Goal: Complete application form

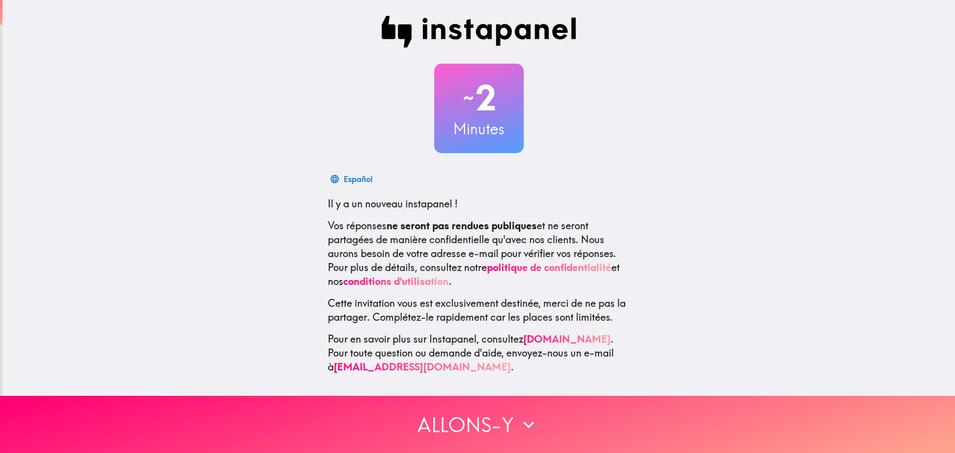
scroll to position [1, 0]
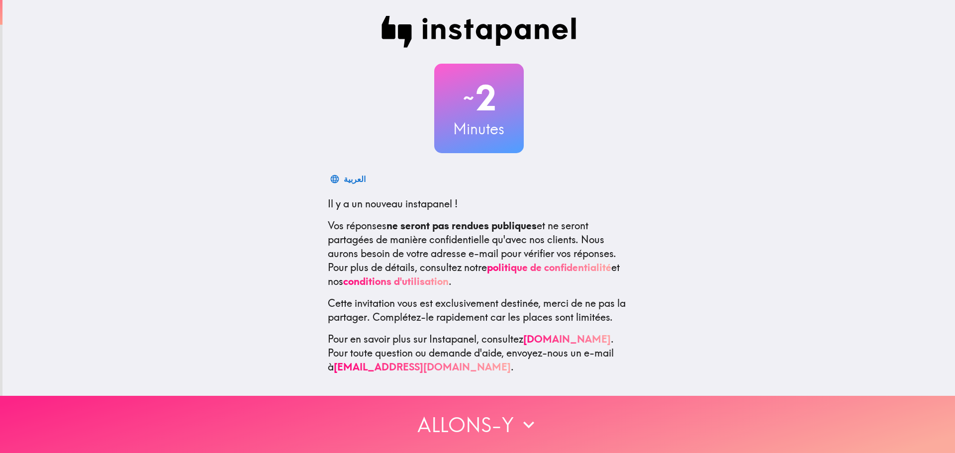
click at [478, 418] on button "Allons-y" at bounding box center [477, 424] width 955 height 57
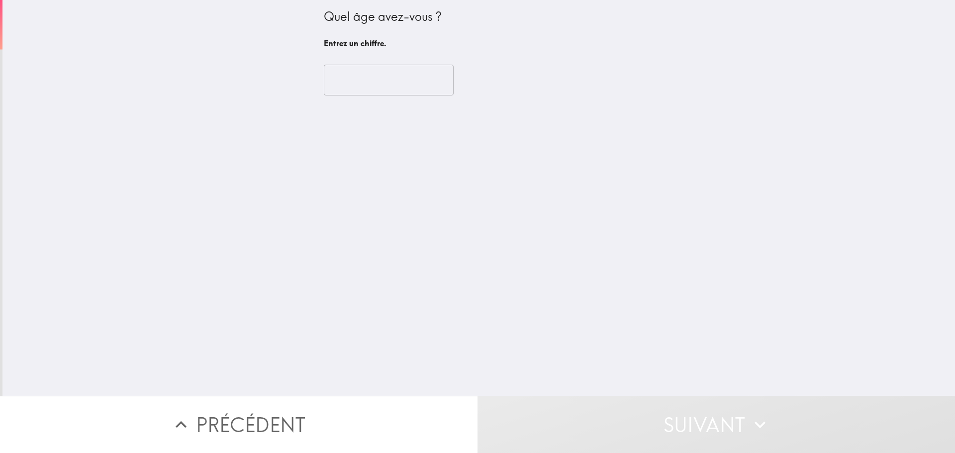
click at [379, 99] on div "​" at bounding box center [479, 80] width 310 height 55
click at [383, 87] on input "number" at bounding box center [389, 80] width 130 height 31
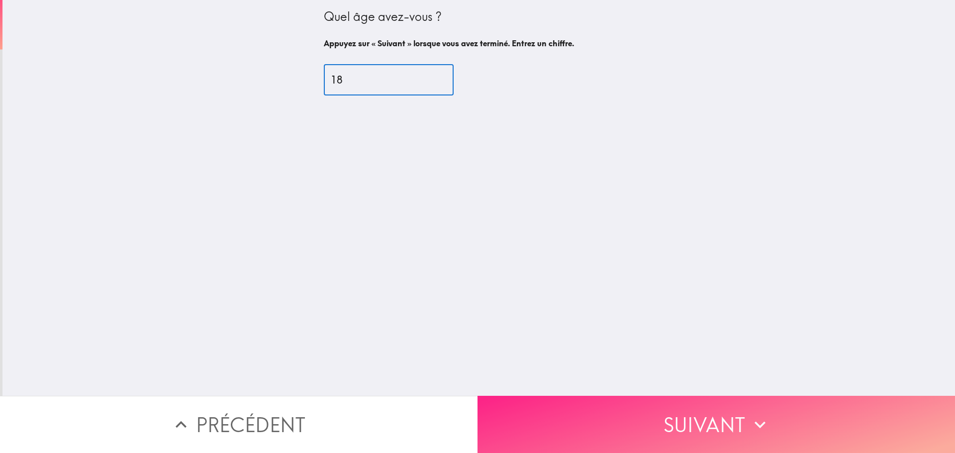
type input "18"
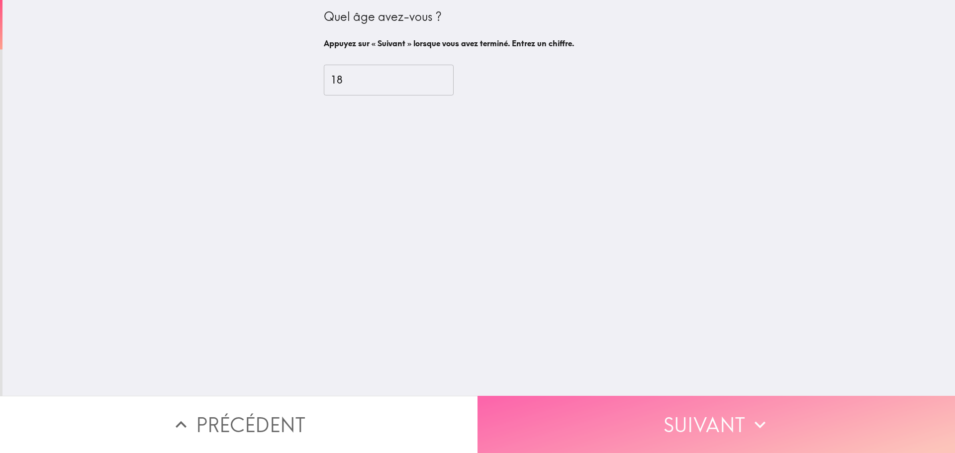
click at [736, 428] on button "Suivant" at bounding box center [715, 424] width 477 height 57
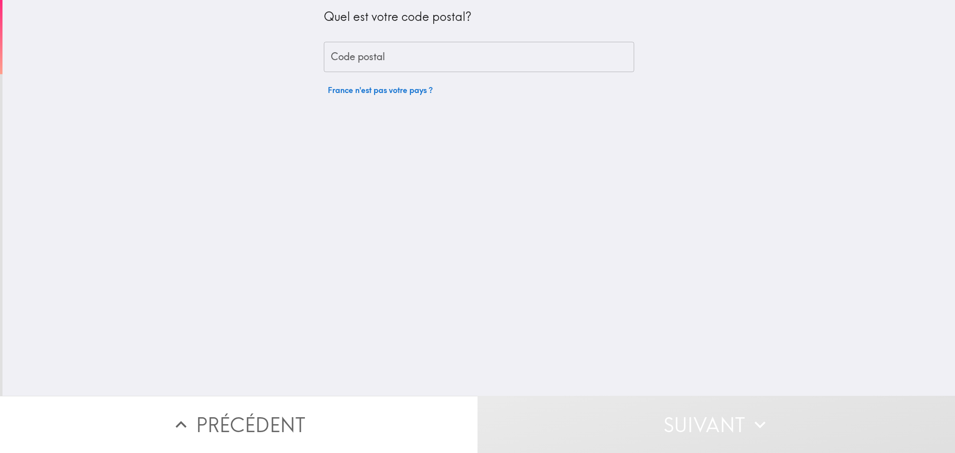
click at [407, 59] on input "Code postal" at bounding box center [479, 57] width 310 height 31
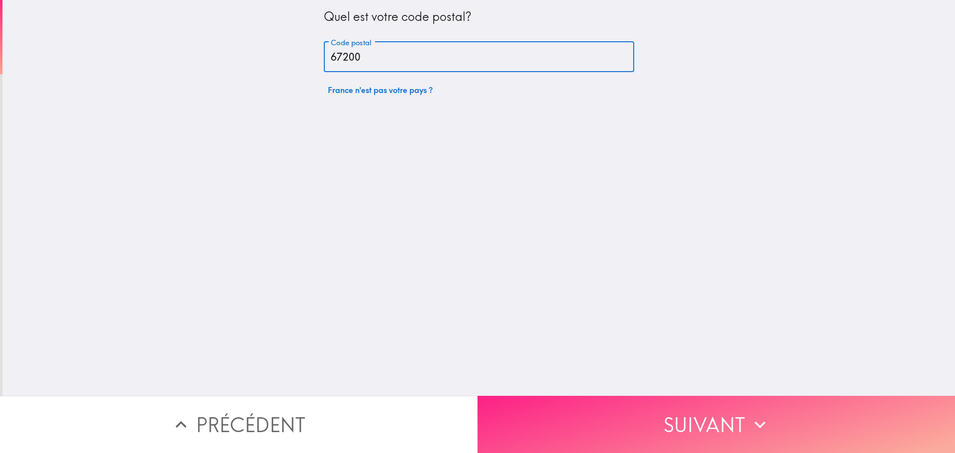
type input "67200"
click at [555, 403] on button "Suivant" at bounding box center [715, 424] width 477 height 57
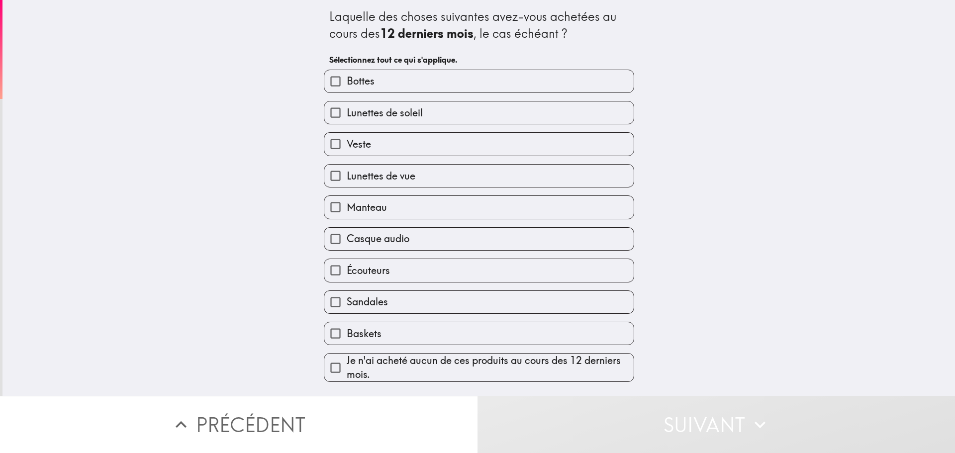
click at [348, 134] on label "Veste" at bounding box center [478, 144] width 309 height 22
click at [347, 134] on input "Veste" at bounding box center [335, 144] width 22 height 22
checkbox input "true"
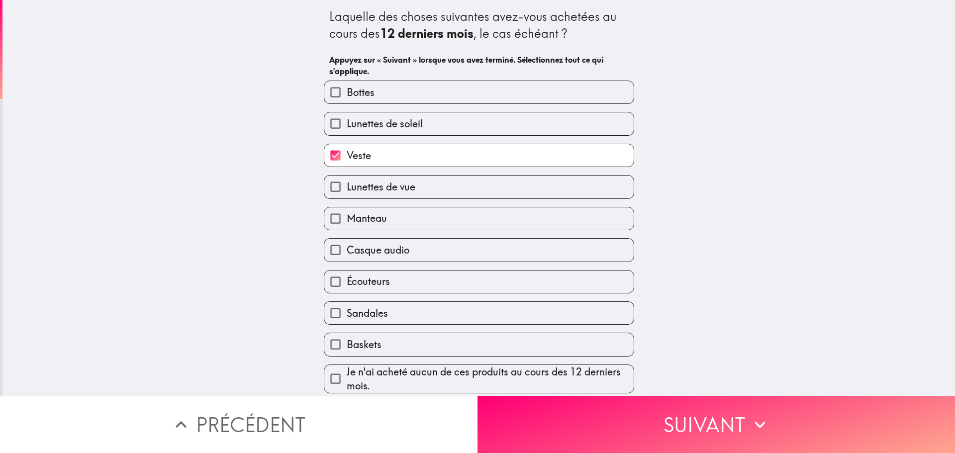
click at [412, 189] on label "Lunettes de vue" at bounding box center [478, 187] width 309 height 22
click at [347, 189] on input "Lunettes de vue" at bounding box center [335, 187] width 22 height 22
click at [386, 186] on span "Lunettes de vue" at bounding box center [381, 187] width 69 height 14
click at [347, 186] on input "Lunettes de vue" at bounding box center [335, 187] width 22 height 22
checkbox input "false"
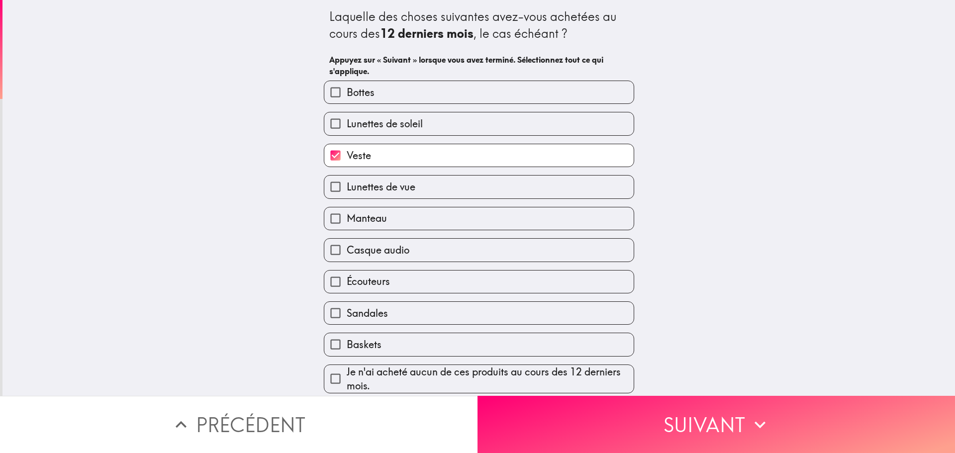
click at [393, 277] on label "Écouteurs" at bounding box center [478, 282] width 309 height 22
click at [347, 277] on input "Écouteurs" at bounding box center [335, 282] width 22 height 22
click at [363, 288] on span "Écouteurs" at bounding box center [368, 282] width 43 height 14
click at [347, 288] on input "Écouteurs" at bounding box center [335, 282] width 22 height 22
checkbox input "false"
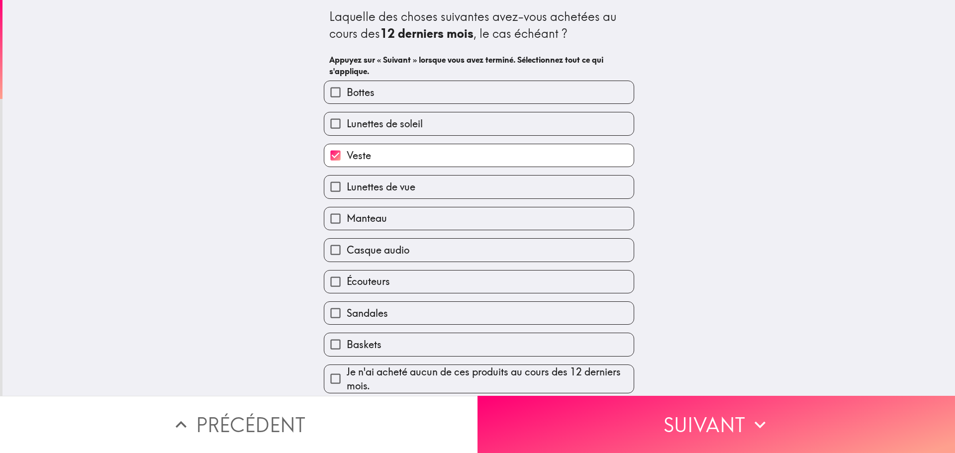
scroll to position [5, 0]
click at [347, 346] on span "Baskets" at bounding box center [364, 345] width 35 height 14
click at [347, 346] on input "Baskets" at bounding box center [335, 344] width 22 height 22
checkbox input "true"
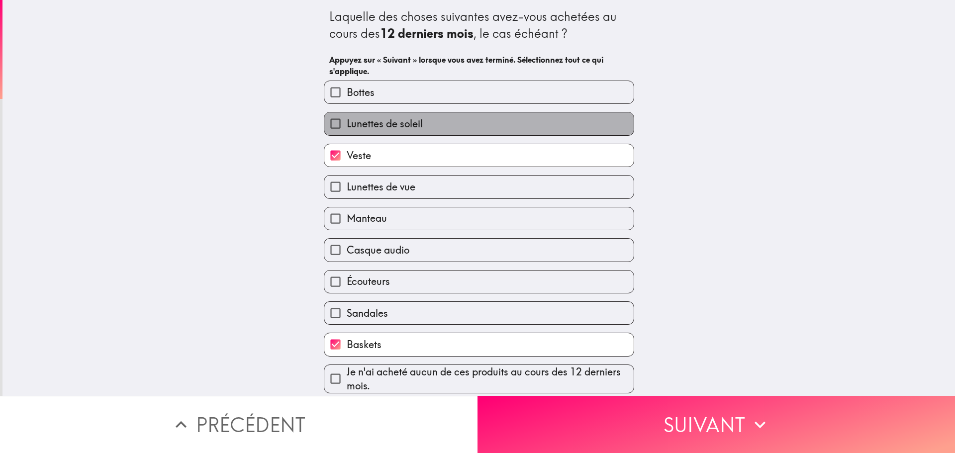
click at [443, 122] on label "Lunettes de soleil" at bounding box center [478, 123] width 309 height 22
click at [347, 122] on input "Lunettes de soleil" at bounding box center [335, 123] width 22 height 22
click at [443, 122] on label "Lunettes de soleil" at bounding box center [478, 123] width 309 height 22
click at [347, 122] on input "Lunettes de soleil" at bounding box center [335, 123] width 22 height 22
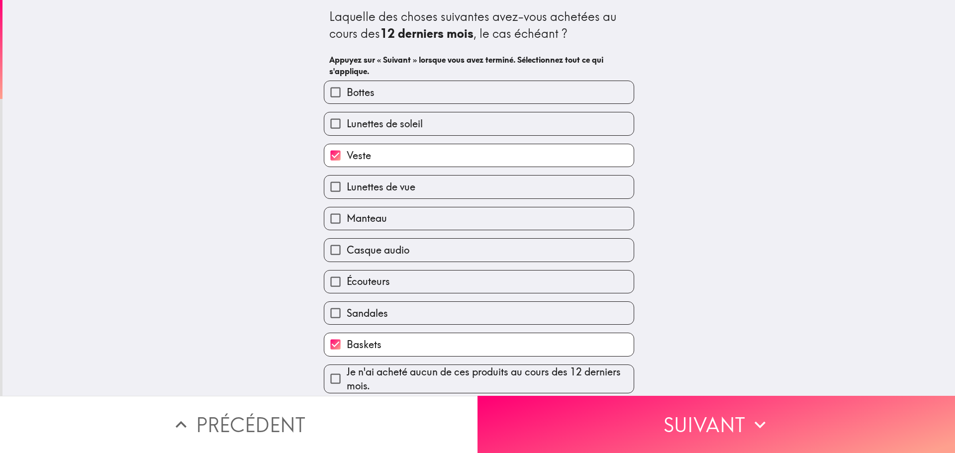
click at [443, 122] on label "Lunettes de soleil" at bounding box center [478, 123] width 309 height 22
click at [347, 122] on input "Lunettes de soleil" at bounding box center [335, 123] width 22 height 22
checkbox input "true"
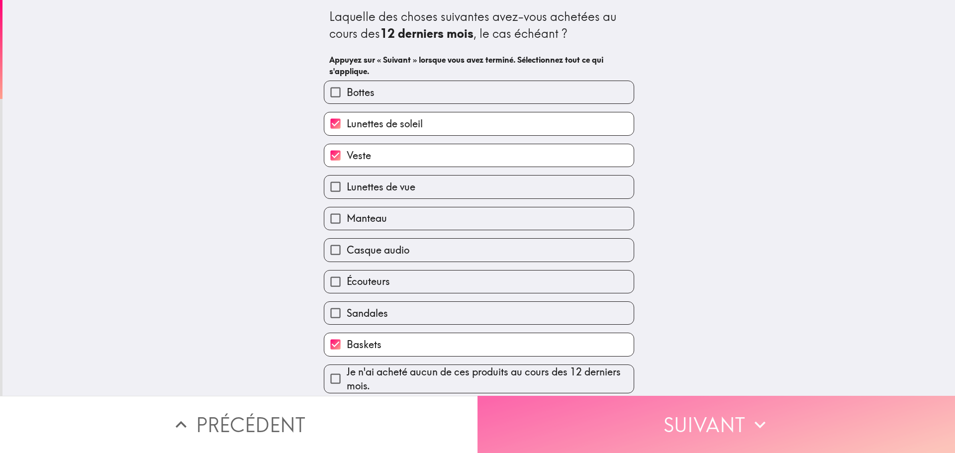
click at [607, 418] on button "Suivant" at bounding box center [715, 424] width 477 height 57
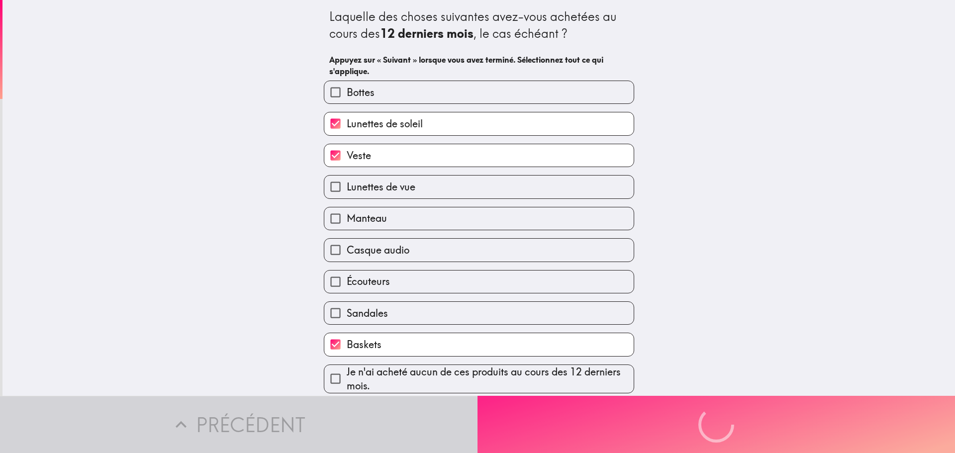
scroll to position [0, 0]
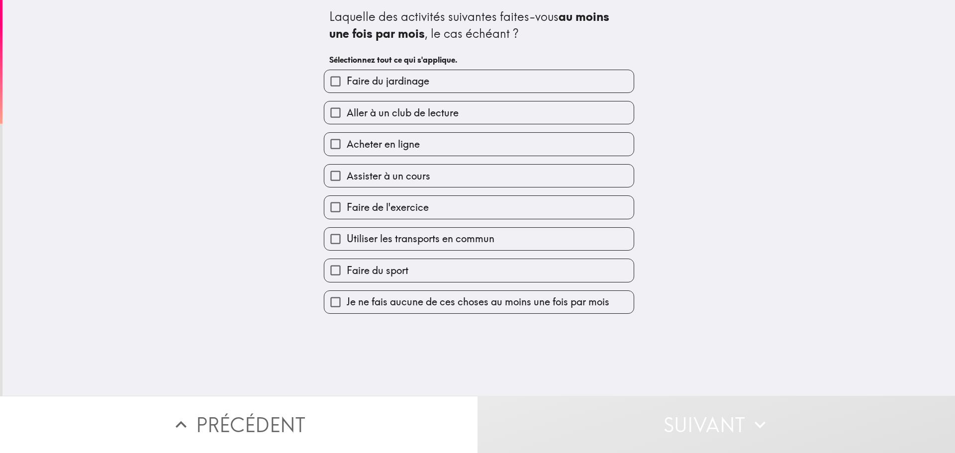
click at [423, 270] on label "Faire du sport" at bounding box center [478, 270] width 309 height 22
click at [347, 270] on input "Faire du sport" at bounding box center [335, 270] width 22 height 22
checkbox input "true"
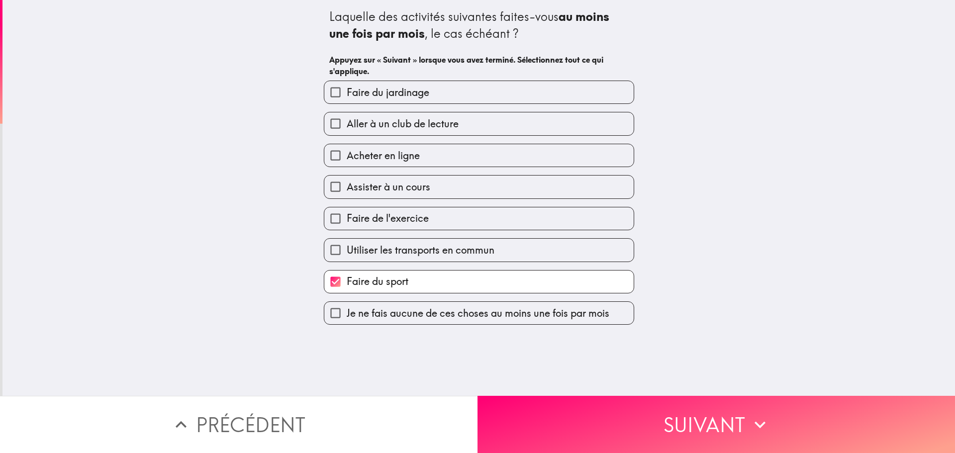
click at [426, 185] on label "Assister à un cours" at bounding box center [478, 187] width 309 height 22
click at [347, 185] on input "Assister à un cours" at bounding box center [335, 187] width 22 height 22
checkbox input "true"
click at [385, 215] on span "Faire de l'exercice" at bounding box center [388, 218] width 82 height 14
click at [347, 215] on input "Faire de l'exercice" at bounding box center [335, 218] width 22 height 22
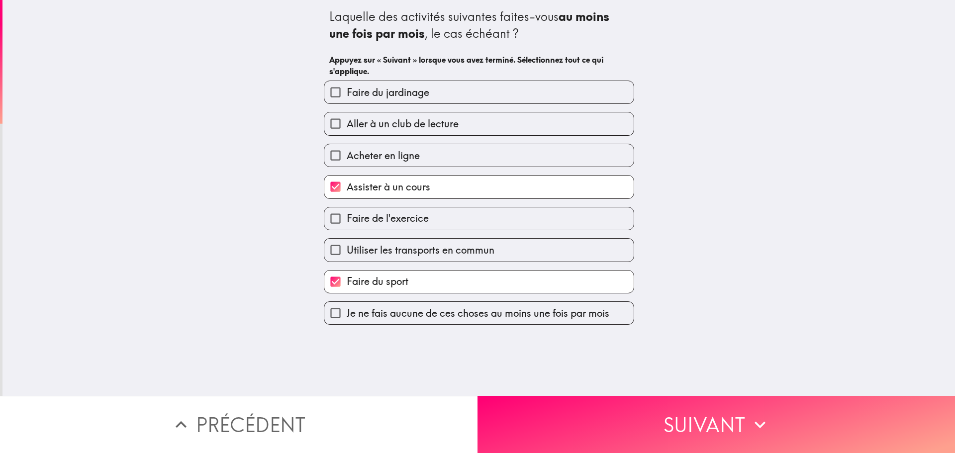
checkbox input "true"
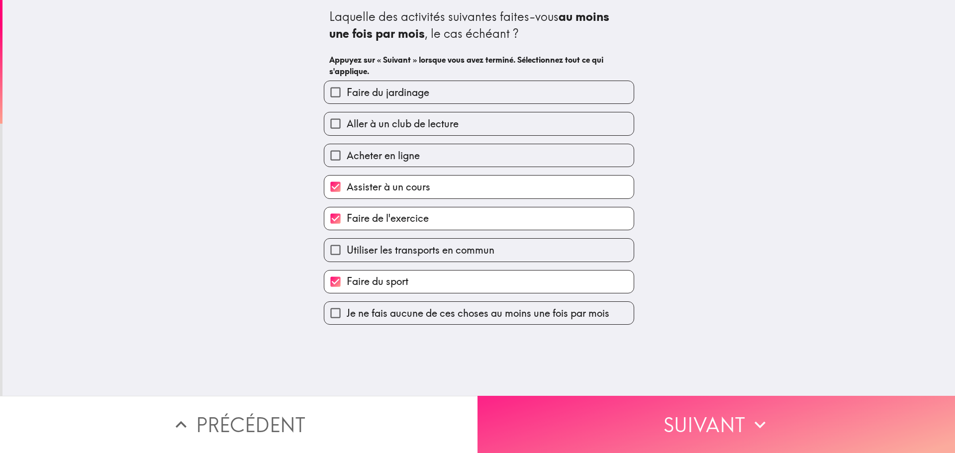
click at [495, 413] on button "Suivant" at bounding box center [715, 424] width 477 height 57
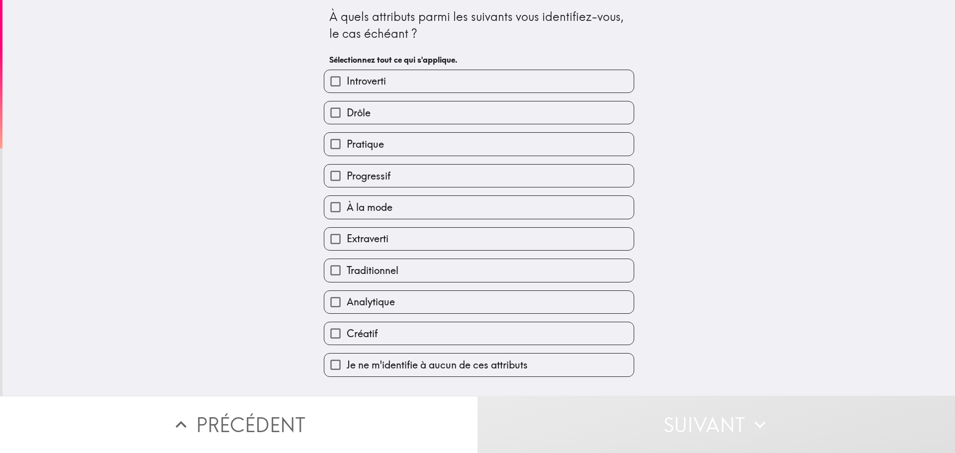
click at [417, 82] on label "Introverti" at bounding box center [478, 81] width 309 height 22
click at [347, 82] on input "Introverti" at bounding box center [335, 81] width 22 height 22
checkbox input "true"
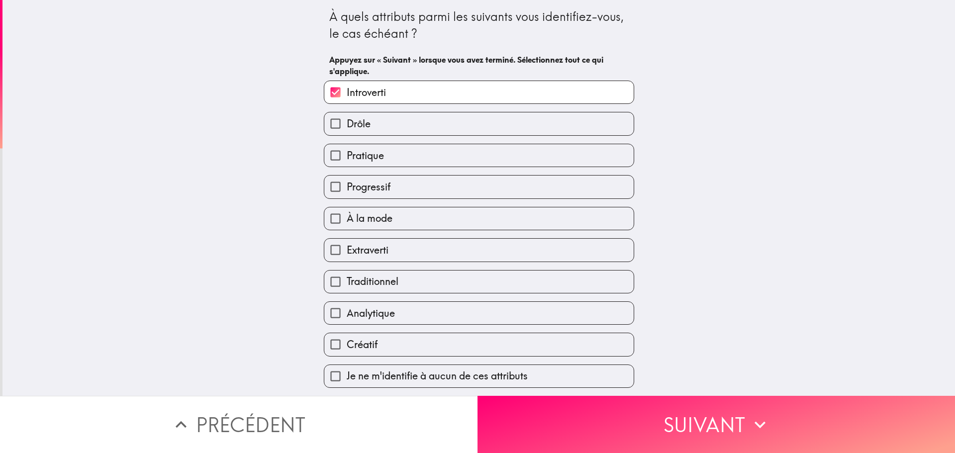
click at [358, 183] on span "Progressif" at bounding box center [369, 187] width 44 height 14
click at [347, 183] on input "Progressif" at bounding box center [335, 187] width 22 height 22
checkbox input "true"
click at [558, 424] on button "Suivant" at bounding box center [715, 424] width 477 height 57
